Goal: Find specific page/section: Find specific page/section

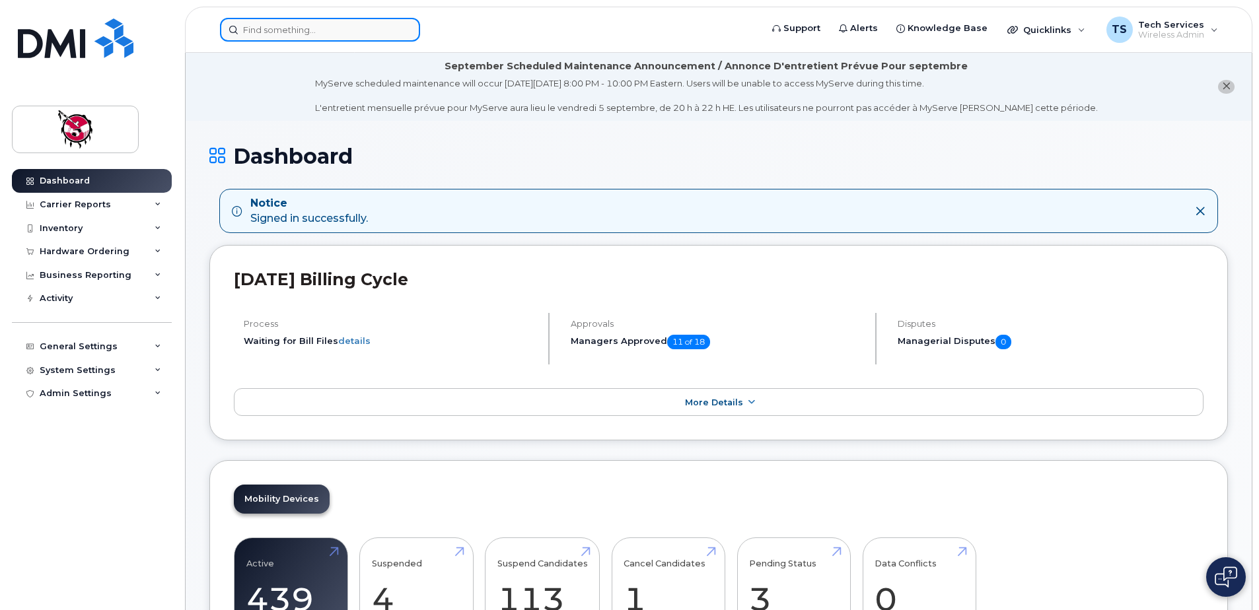
click at [314, 30] on input at bounding box center [320, 30] width 200 height 24
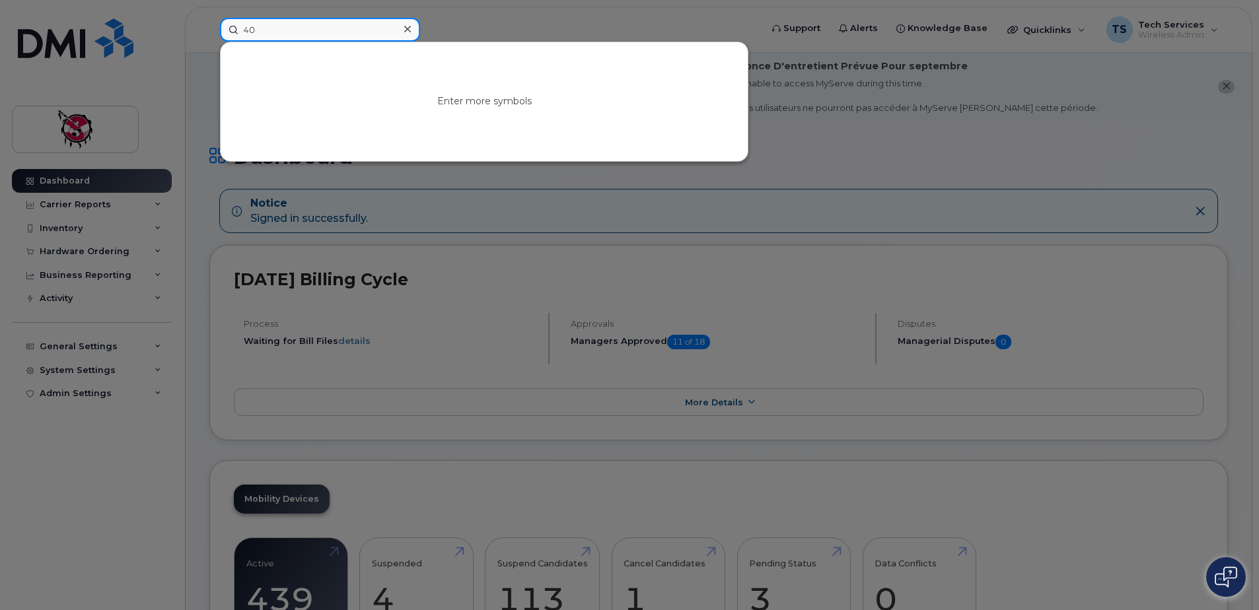
type input "4"
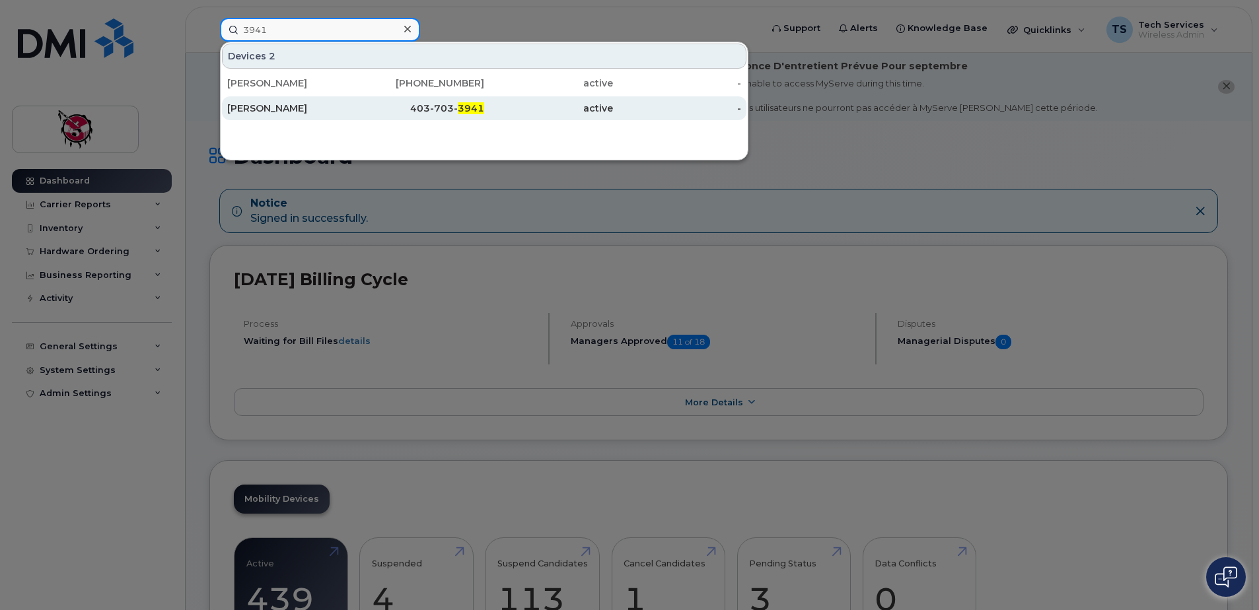
type input "3941"
click at [324, 109] on div "Jennifer Chettleburgh" at bounding box center [291, 108] width 129 height 13
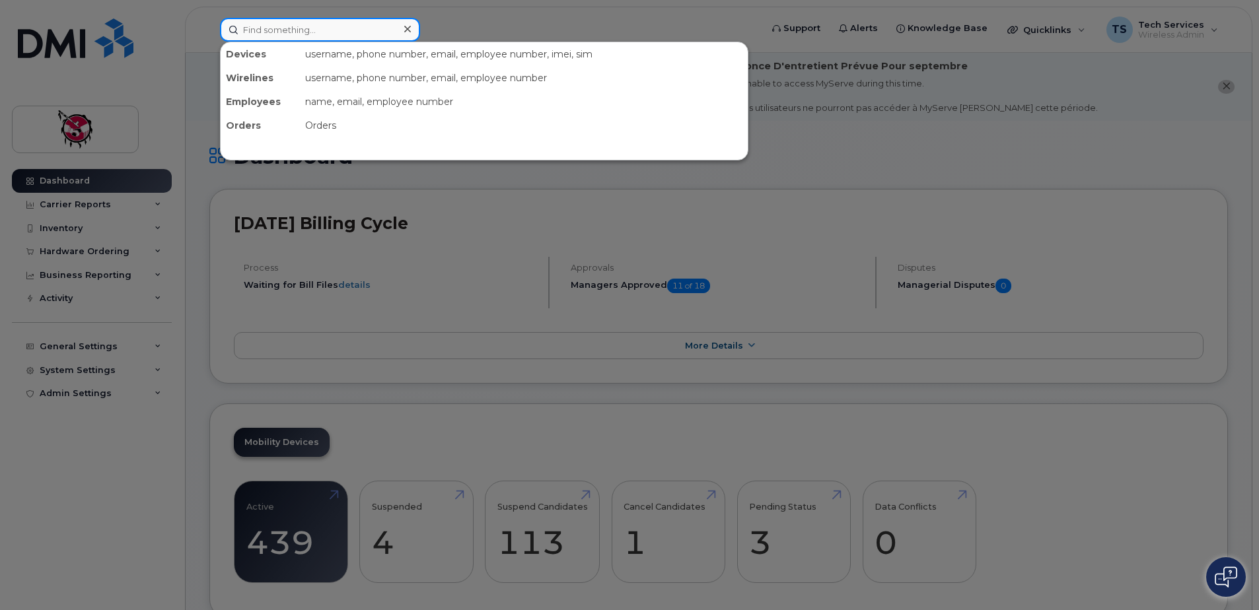
click at [280, 36] on input at bounding box center [320, 30] width 200 height 24
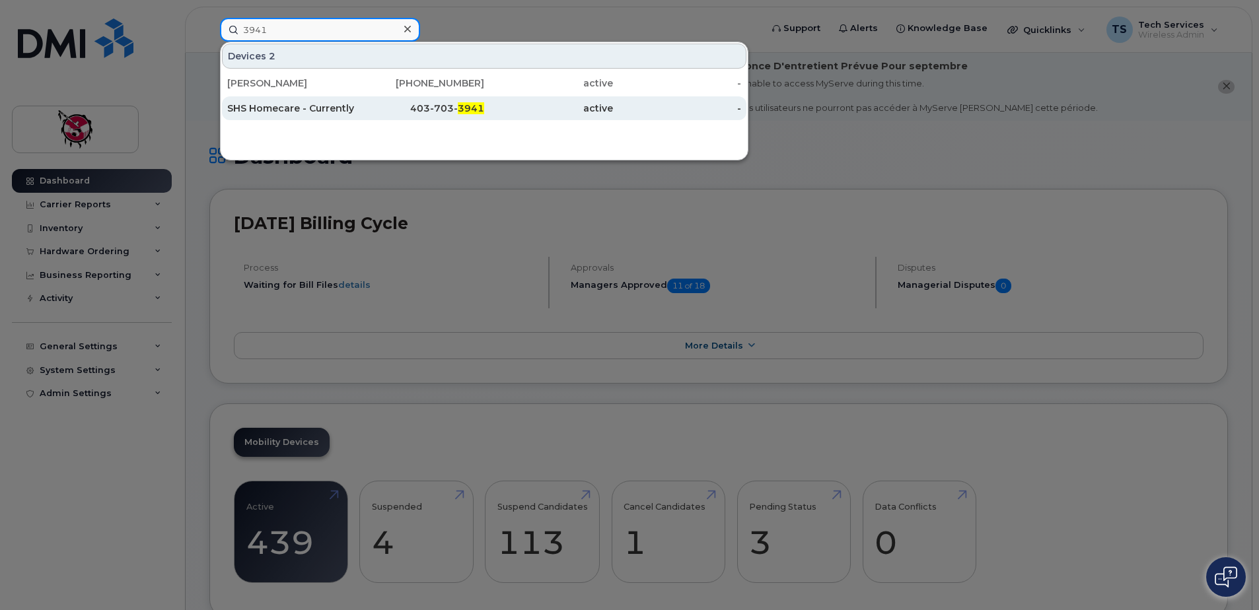
type input "3941"
click at [310, 107] on div "SHS Homecare - Currently unassigned" at bounding box center [291, 108] width 129 height 13
